Goal: Task Accomplishment & Management: Manage account settings

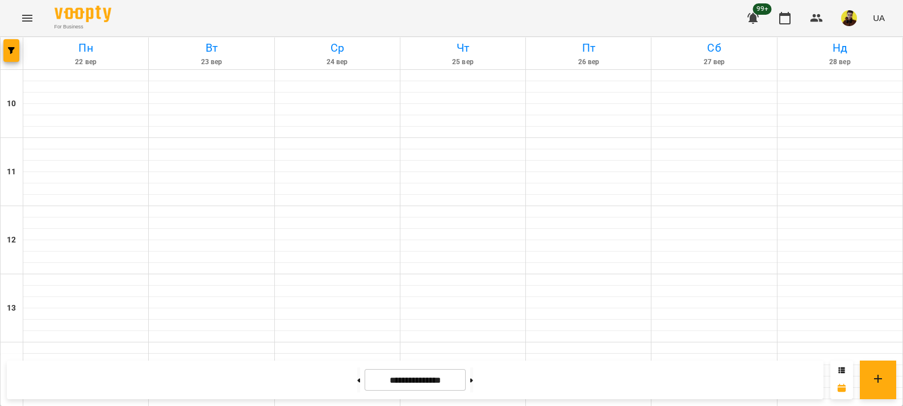
scroll to position [601, 0]
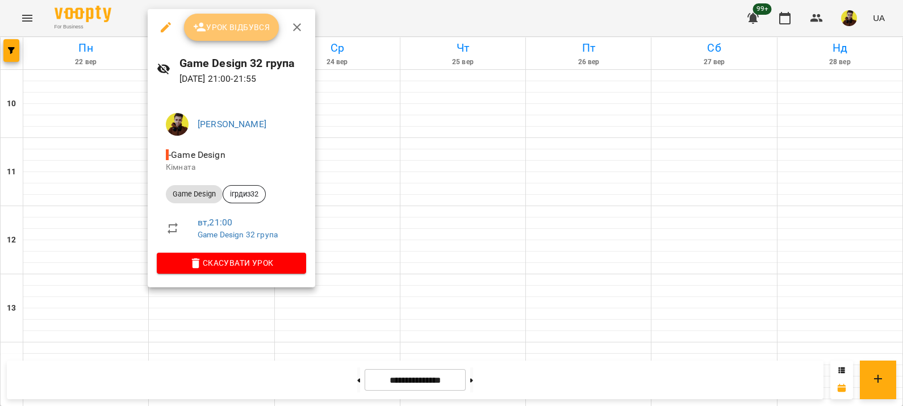
click at [246, 34] on button "Урок відбувся" at bounding box center [231, 27] width 95 height 27
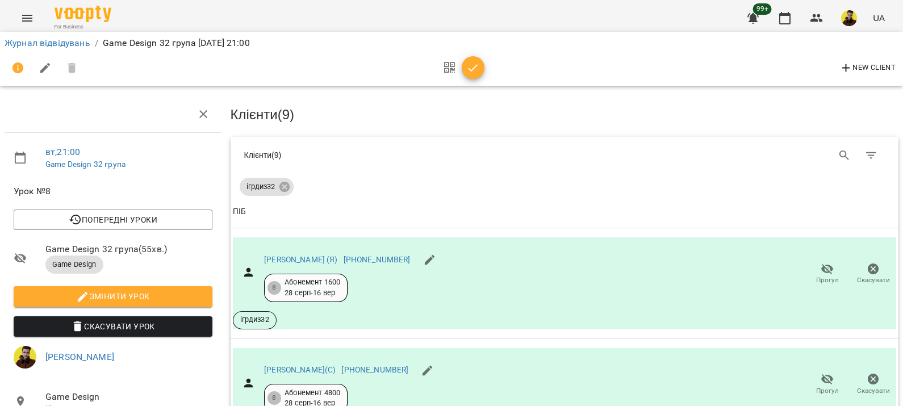
scroll to position [840, 0]
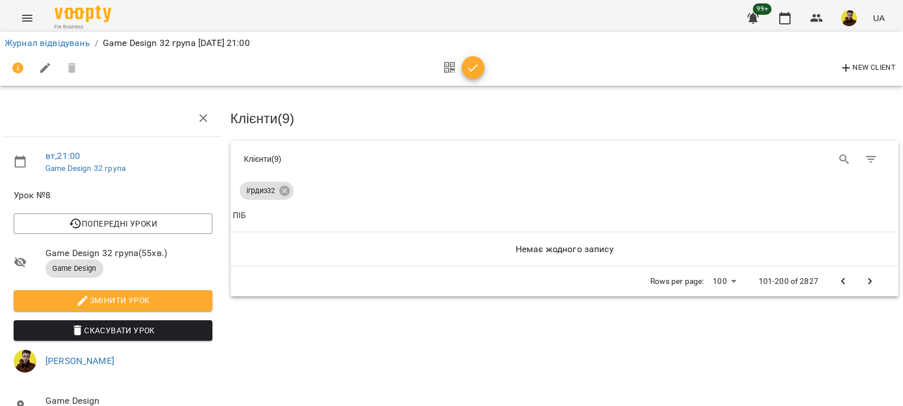
scroll to position [0, 0]
click at [829, 272] on button "Previous Page" at bounding box center [842, 282] width 27 height 27
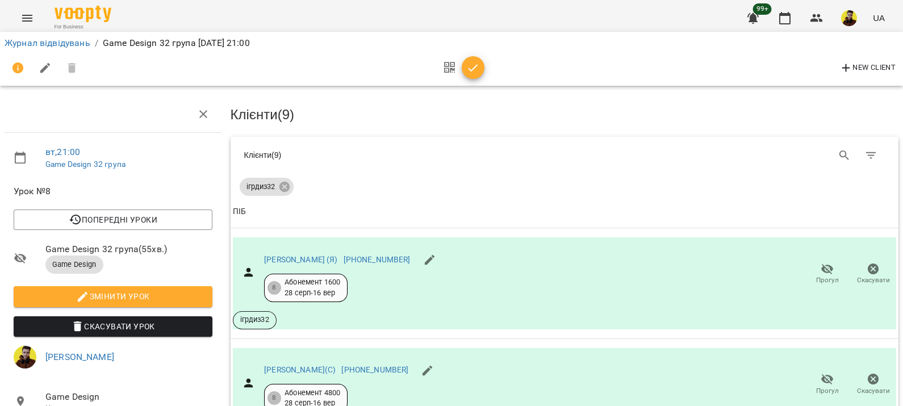
scroll to position [355, 0]
click at [468, 68] on icon "button" at bounding box center [473, 67] width 10 height 7
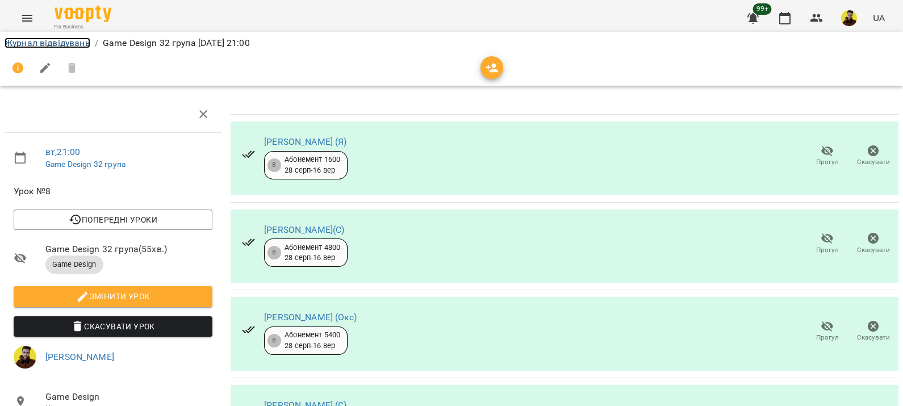
click at [48, 37] on link "Журнал відвідувань" at bounding box center [48, 42] width 86 height 11
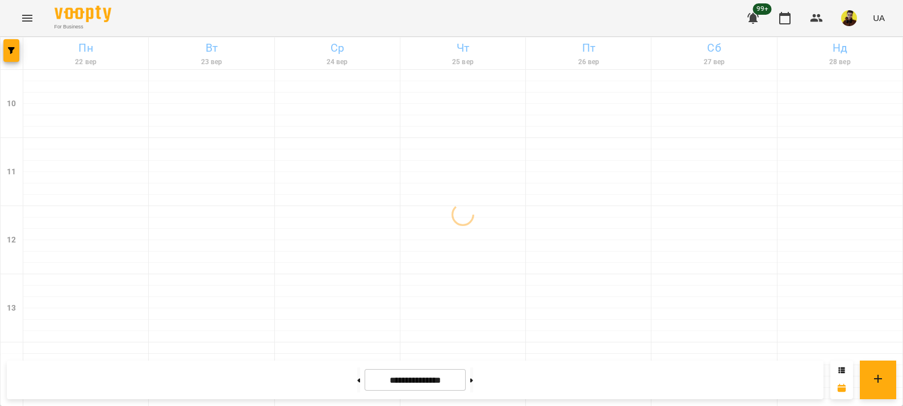
scroll to position [601, 0]
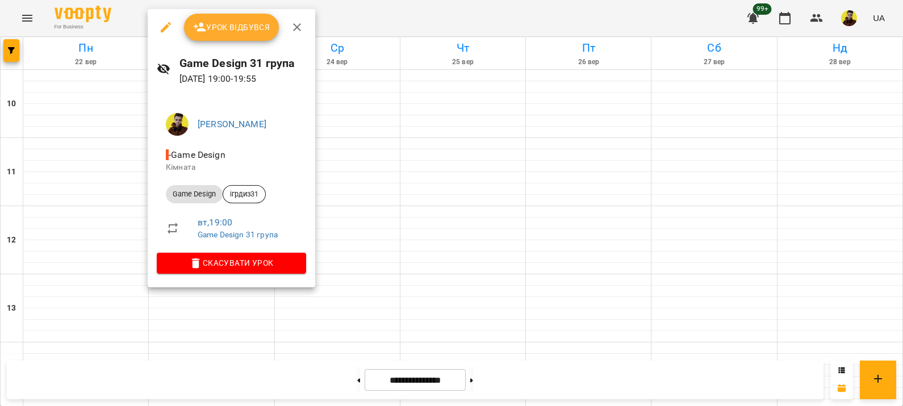
click at [316, 150] on div at bounding box center [451, 203] width 903 height 406
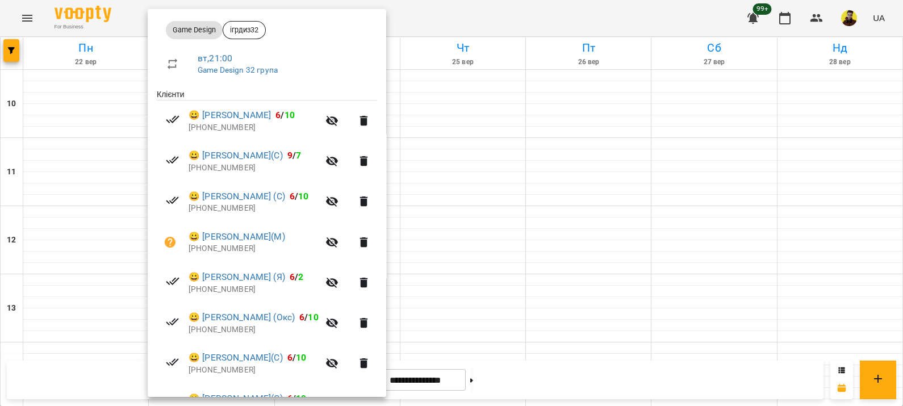
scroll to position [0, 0]
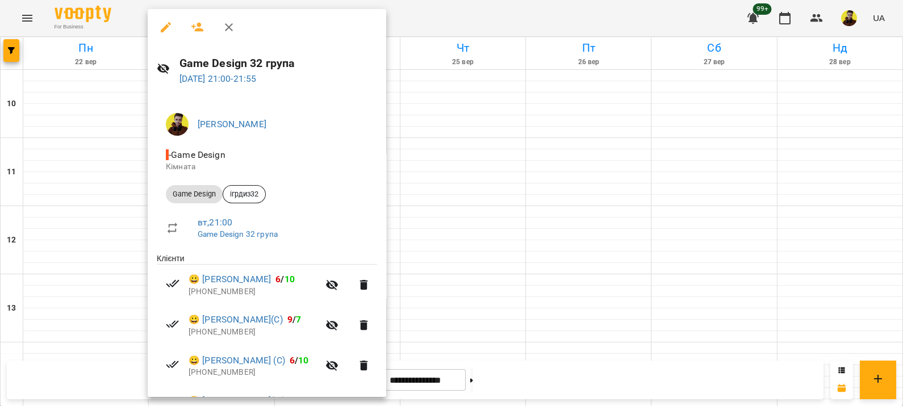
drag, startPoint x: 426, startPoint y: 92, endPoint x: 429, endPoint y: 106, distance: 13.9
click at [428, 93] on div at bounding box center [451, 203] width 903 height 406
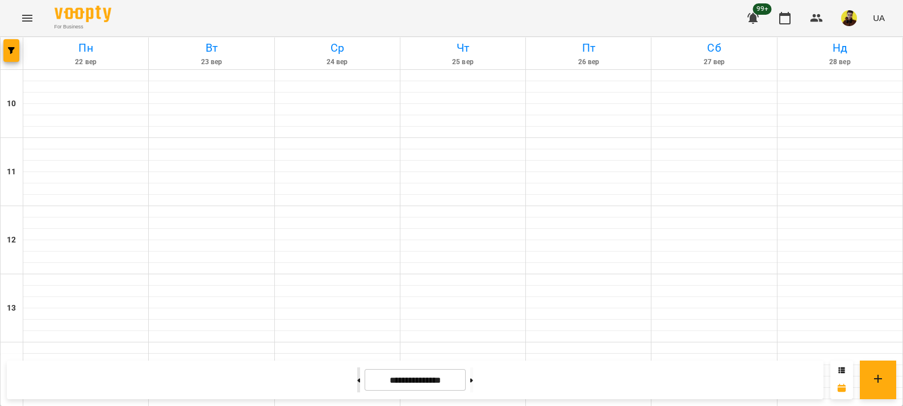
click at [357, 380] on button at bounding box center [358, 379] width 3 height 25
type input "**********"
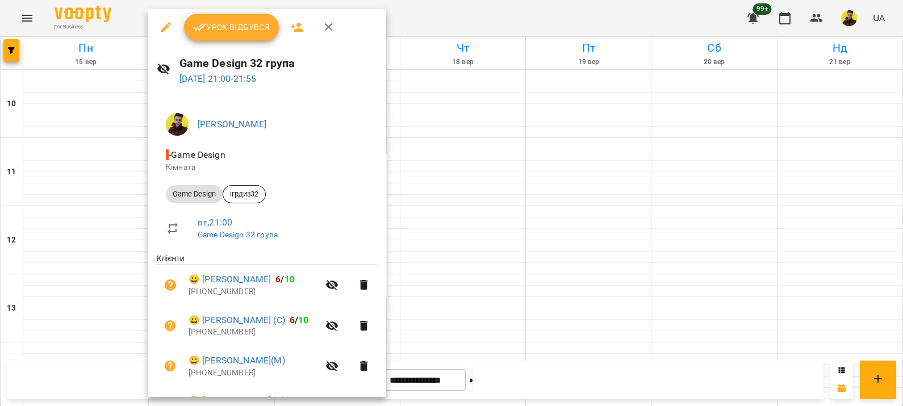
click at [244, 35] on button "Урок відбувся" at bounding box center [231, 27] width 95 height 27
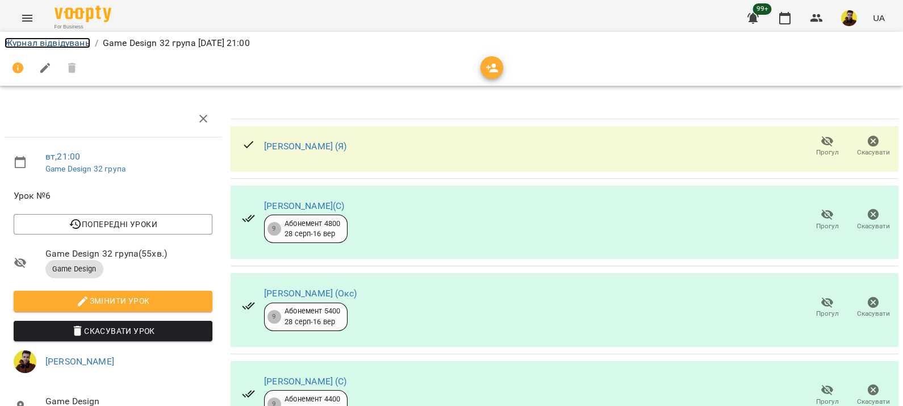
click at [51, 36] on li "Журнал відвідувань" at bounding box center [48, 43] width 86 height 14
click at [60, 34] on div "Журнал відвідувань / Game Design 32 група [DATE] 21:00" at bounding box center [451, 43] width 898 height 18
click at [62, 43] on link "Журнал відвідувань" at bounding box center [48, 42] width 86 height 11
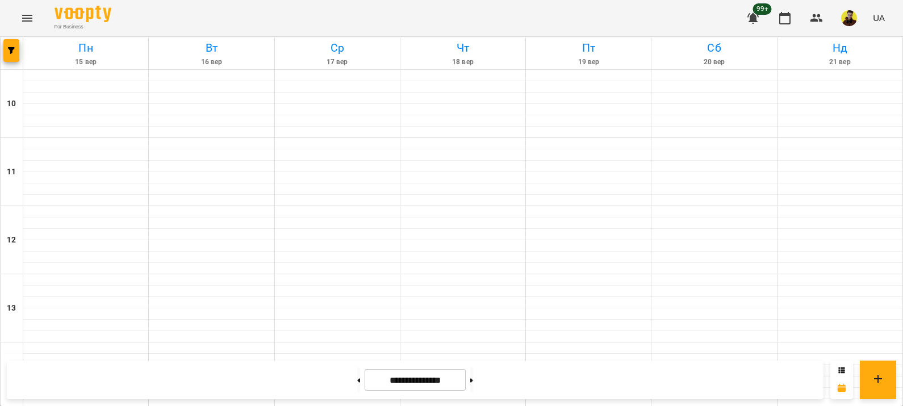
scroll to position [601, 0]
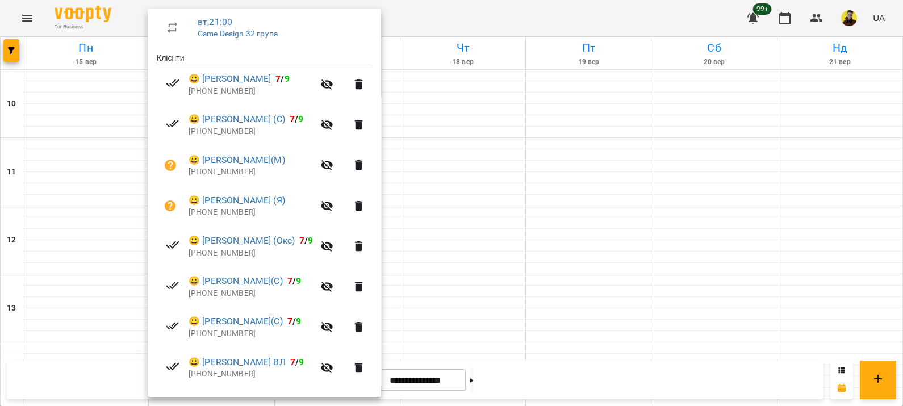
scroll to position [0, 0]
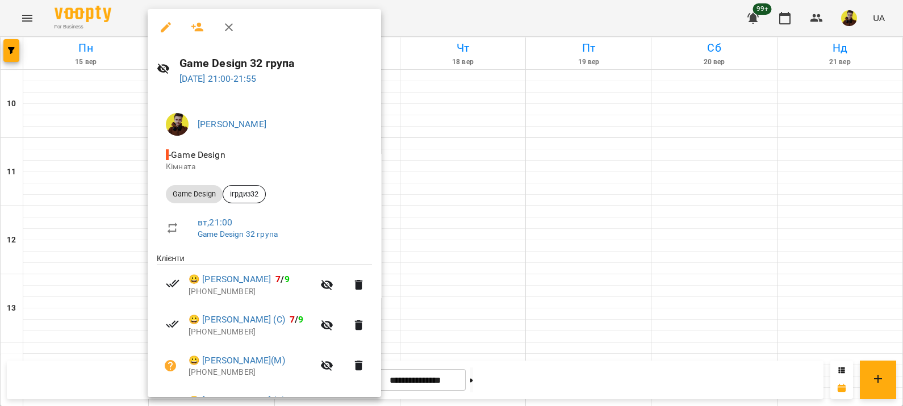
click at [526, 182] on div at bounding box center [451, 203] width 903 height 406
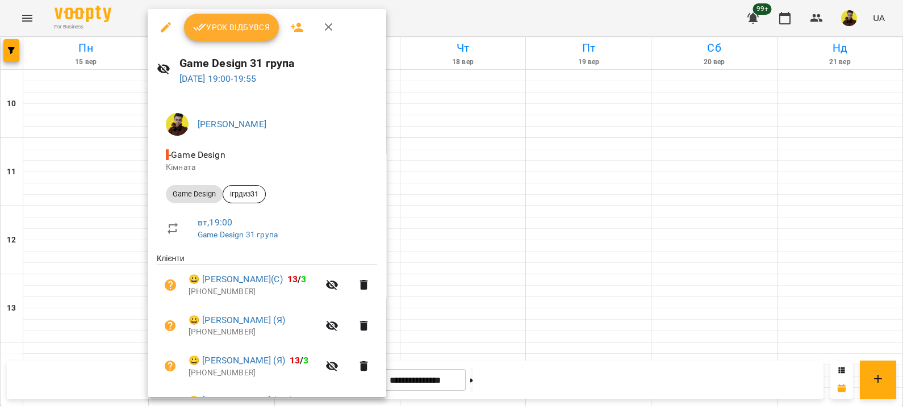
click at [476, 165] on div at bounding box center [451, 203] width 903 height 406
